Goal: Navigation & Orientation: Find specific page/section

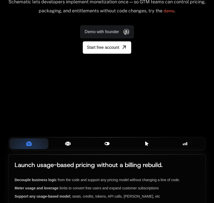
scroll to position [56, 0]
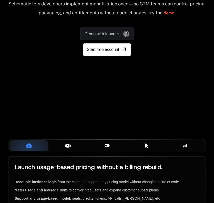
click at [71, 146] on icon at bounding box center [68, 146] width 6 height 6
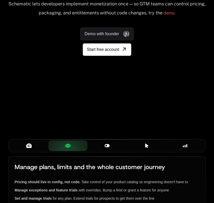
click at [106, 146] on icon at bounding box center [107, 146] width 6 height 6
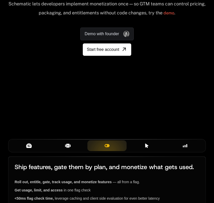
click at [184, 145] on icon at bounding box center [185, 145] width 5 height 5
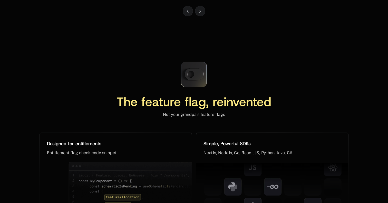
scroll to position [2316, 0]
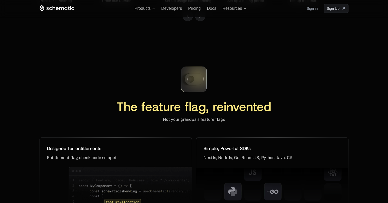
click at [193, 73] on icon at bounding box center [194, 79] width 34 height 34
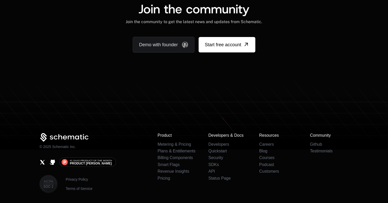
scroll to position [3171, 0]
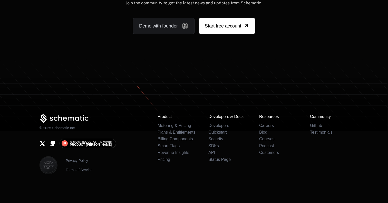
click at [214, 78] on icon at bounding box center [194, 104] width 388 height 54
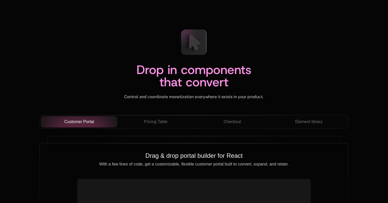
scroll to position [1720, 0]
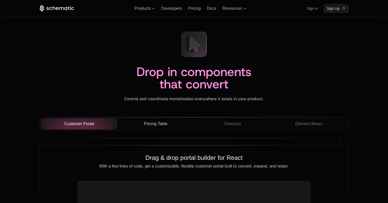
click at [172, 126] on div "Pricing Table" at bounding box center [155, 124] width 69 height 6
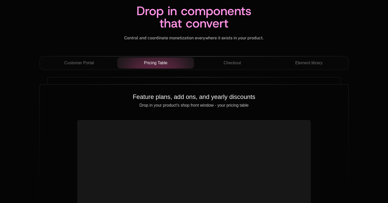
scroll to position [1783, 0]
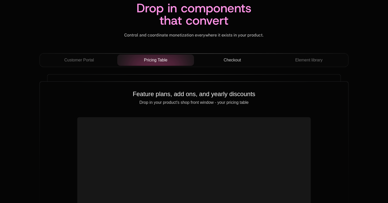
click at [214, 58] on span "Checkout" at bounding box center [232, 60] width 17 height 6
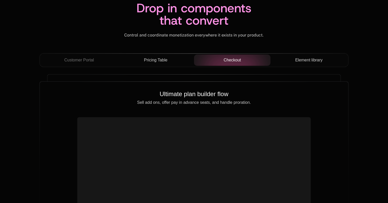
click at [214, 62] on span "Element library" at bounding box center [308, 60] width 27 height 6
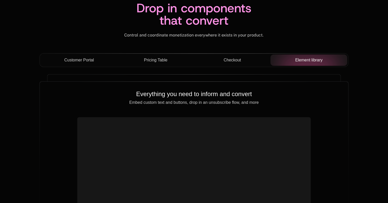
click at [70, 60] on span "Customer Portal" at bounding box center [79, 60] width 30 height 6
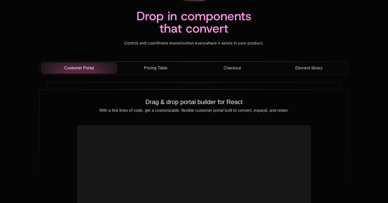
scroll to position [1778, 0]
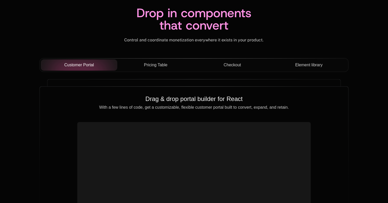
click at [160, 65] on span "Pricing Table" at bounding box center [155, 65] width 23 height 6
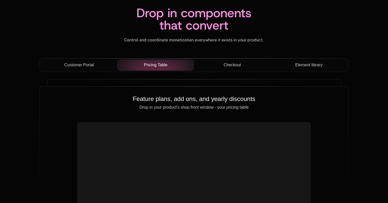
click at [214, 65] on span "Checkout" at bounding box center [232, 65] width 17 height 6
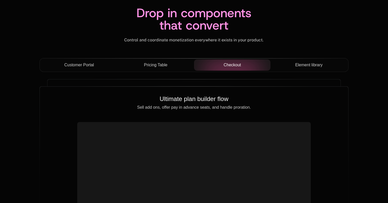
click at [214, 64] on span "Element library" at bounding box center [308, 65] width 27 height 6
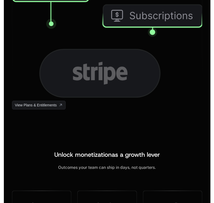
scroll to position [1750, 0]
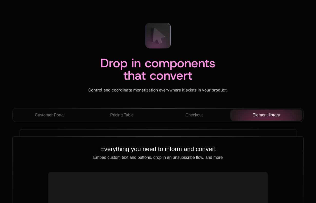
scroll to position [1736, 0]
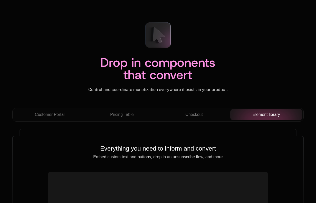
click at [214, 56] on div "Drop in components that convert" at bounding box center [157, 71] width 291 height 31
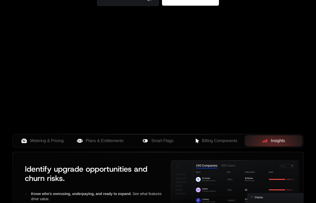
scroll to position [110, 0]
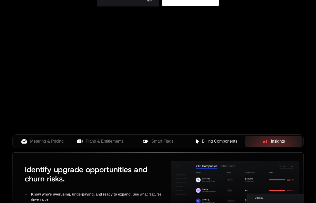
click at [214, 140] on span "Billing Components" at bounding box center [219, 141] width 35 height 6
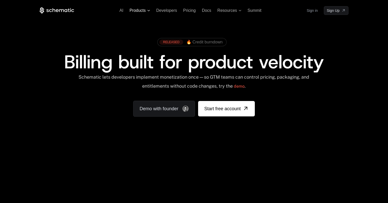
click at [146, 9] on span "Products" at bounding box center [140, 10] width 21 height 5
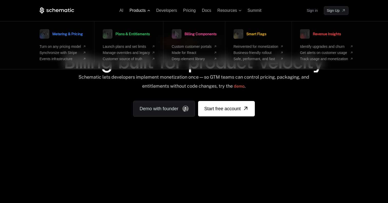
click at [145, 10] on span "Products" at bounding box center [138, 10] width 16 height 5
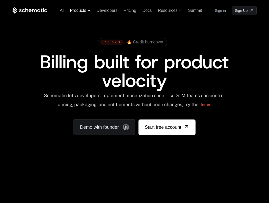
click at [89, 11] on icon at bounding box center [89, 10] width 3 height 1
